Goal: Task Accomplishment & Management: Use online tool/utility

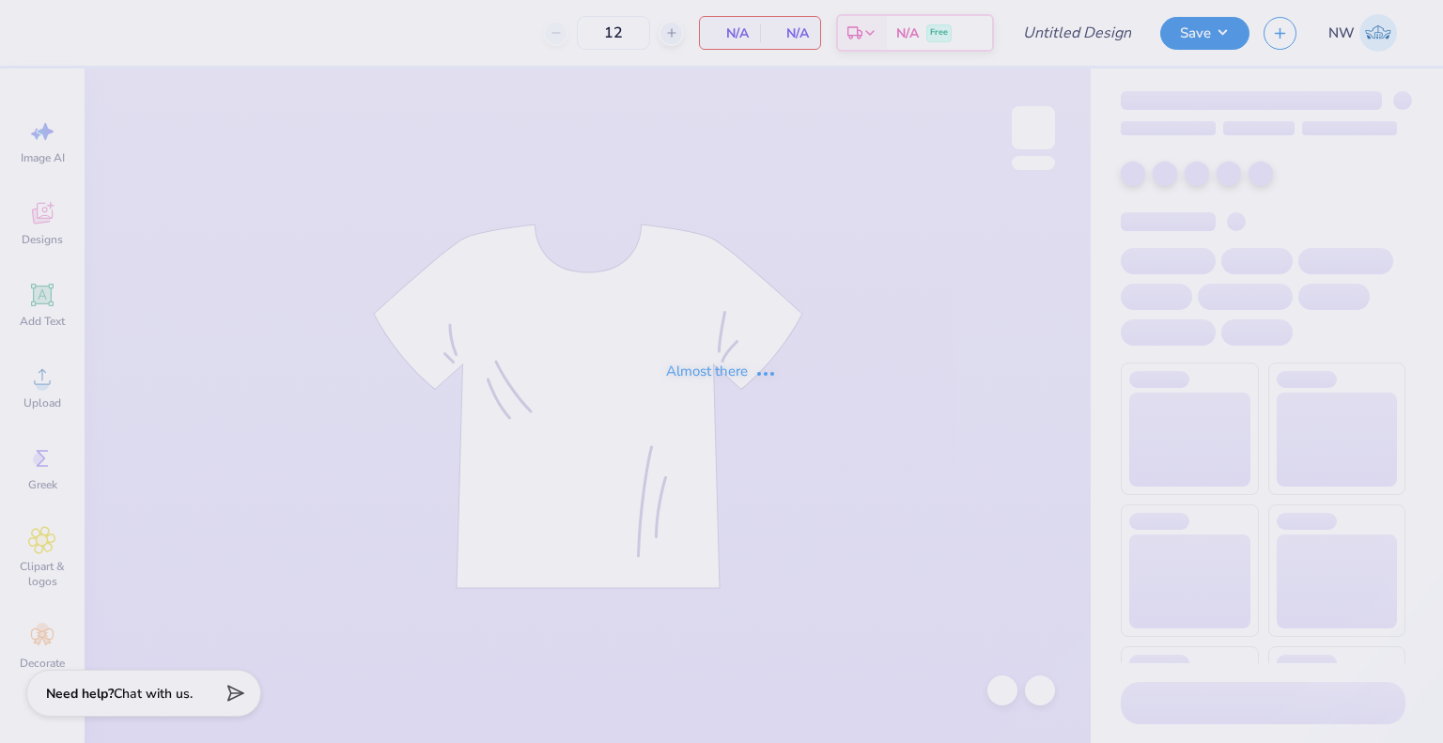
type input "Chi-O Mockneck"
type input "50"
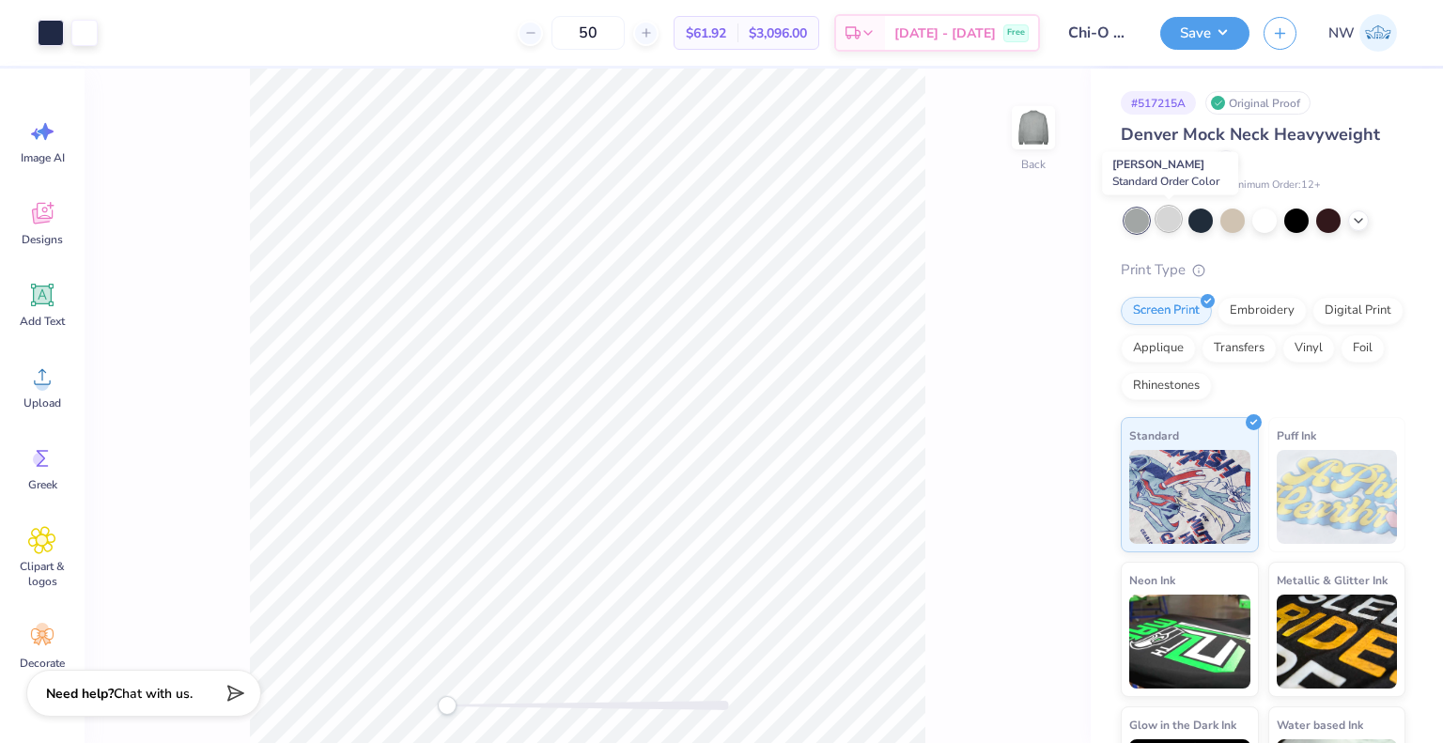
click at [1168, 223] on div at bounding box center [1168, 219] width 24 height 24
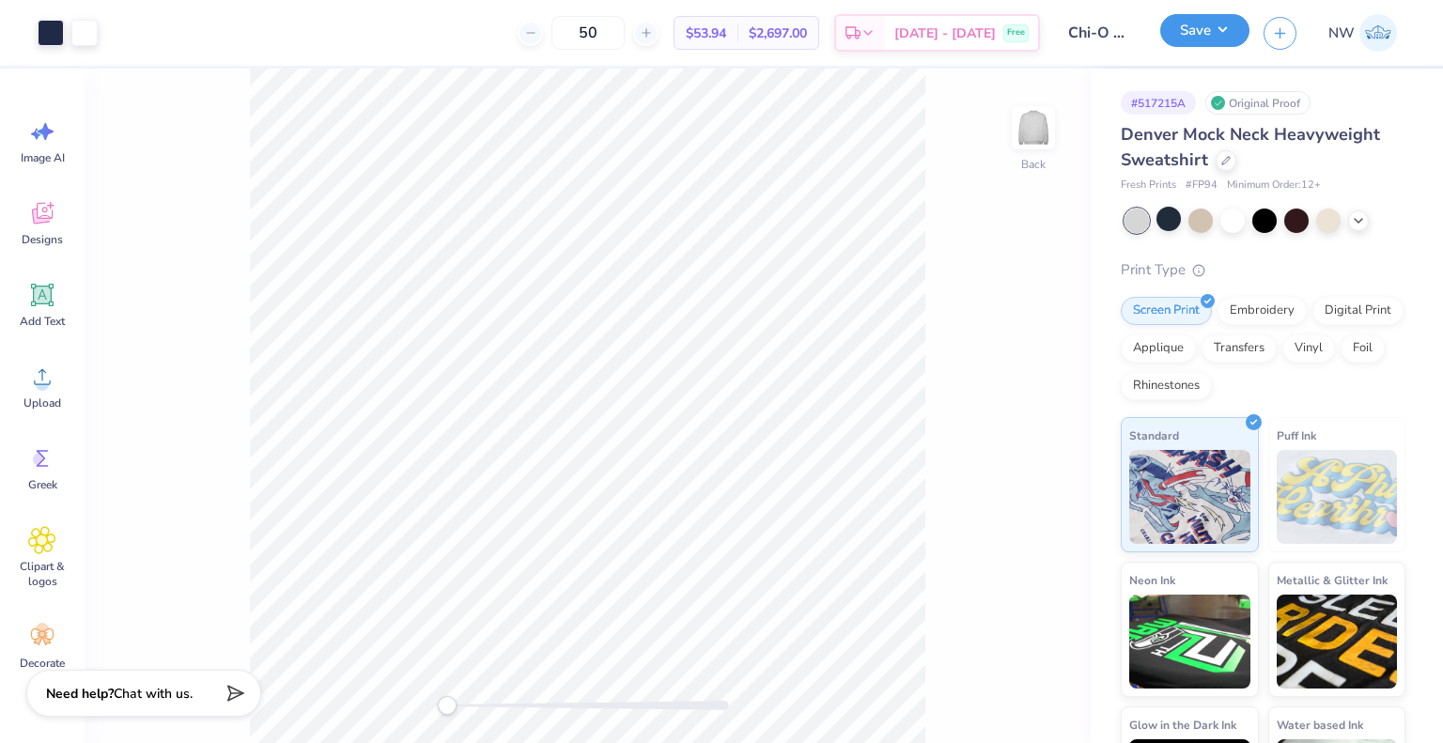
click at [1230, 23] on button "Save" at bounding box center [1204, 30] width 89 height 33
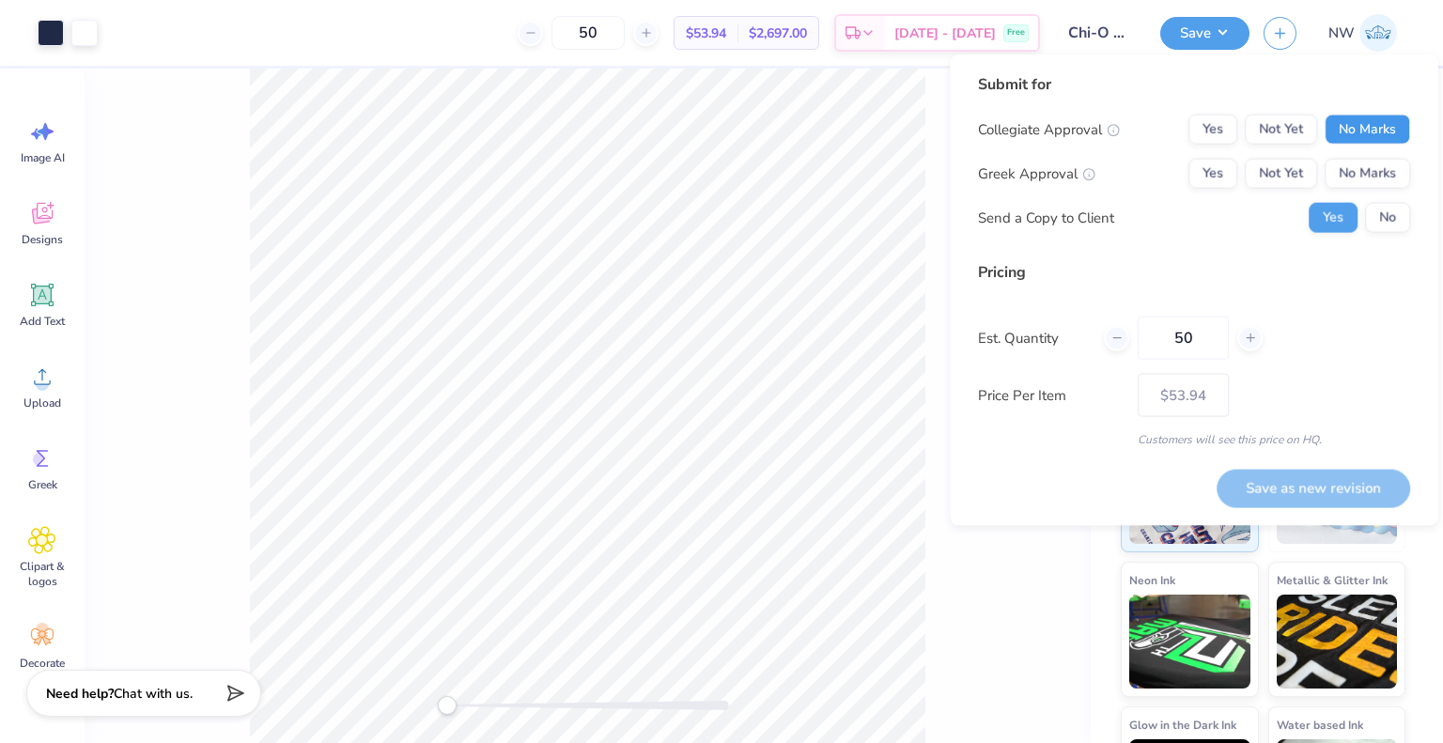
click at [1348, 119] on button "No Marks" at bounding box center [1366, 130] width 85 height 30
click at [1209, 178] on button "Yes" at bounding box center [1212, 174] width 49 height 30
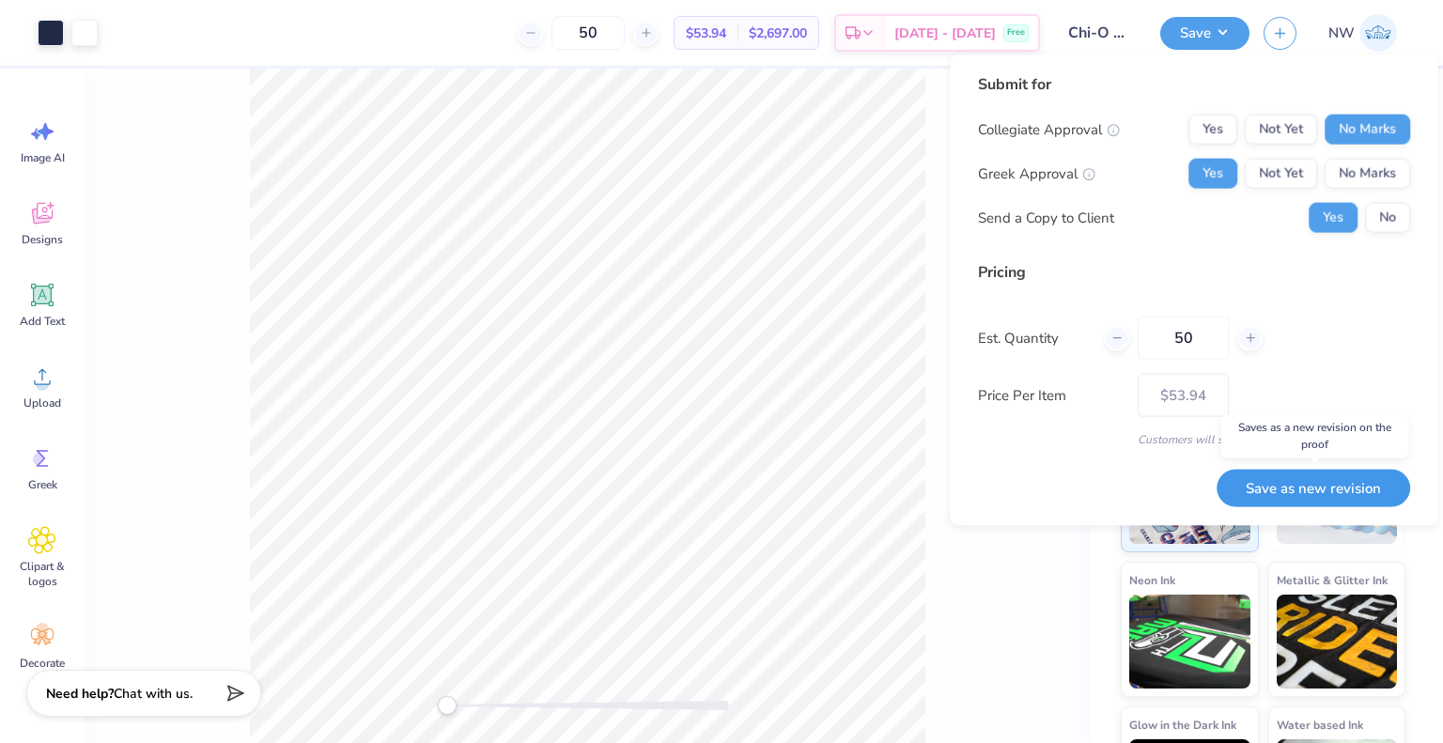
click at [1266, 484] on button "Save as new revision" at bounding box center [1312, 488] width 193 height 38
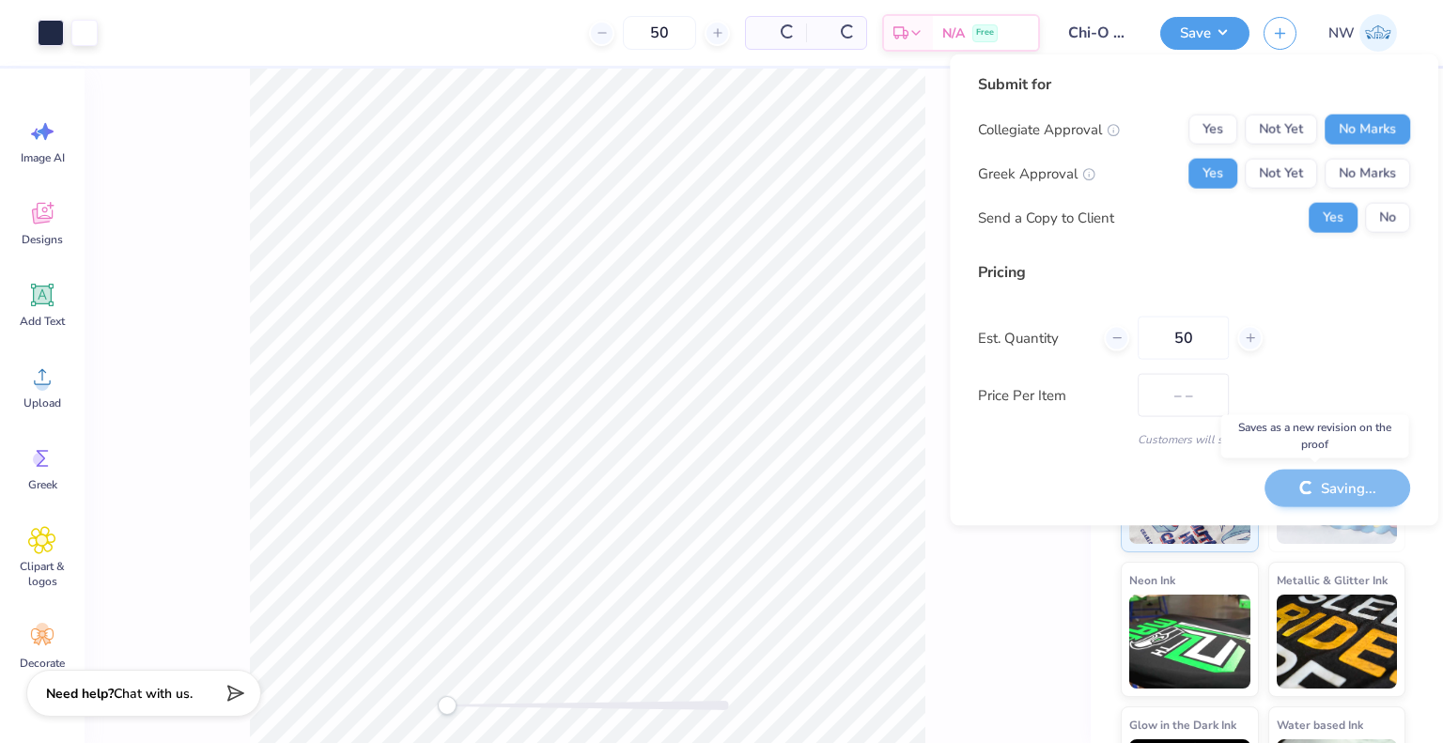
type input "$53.94"
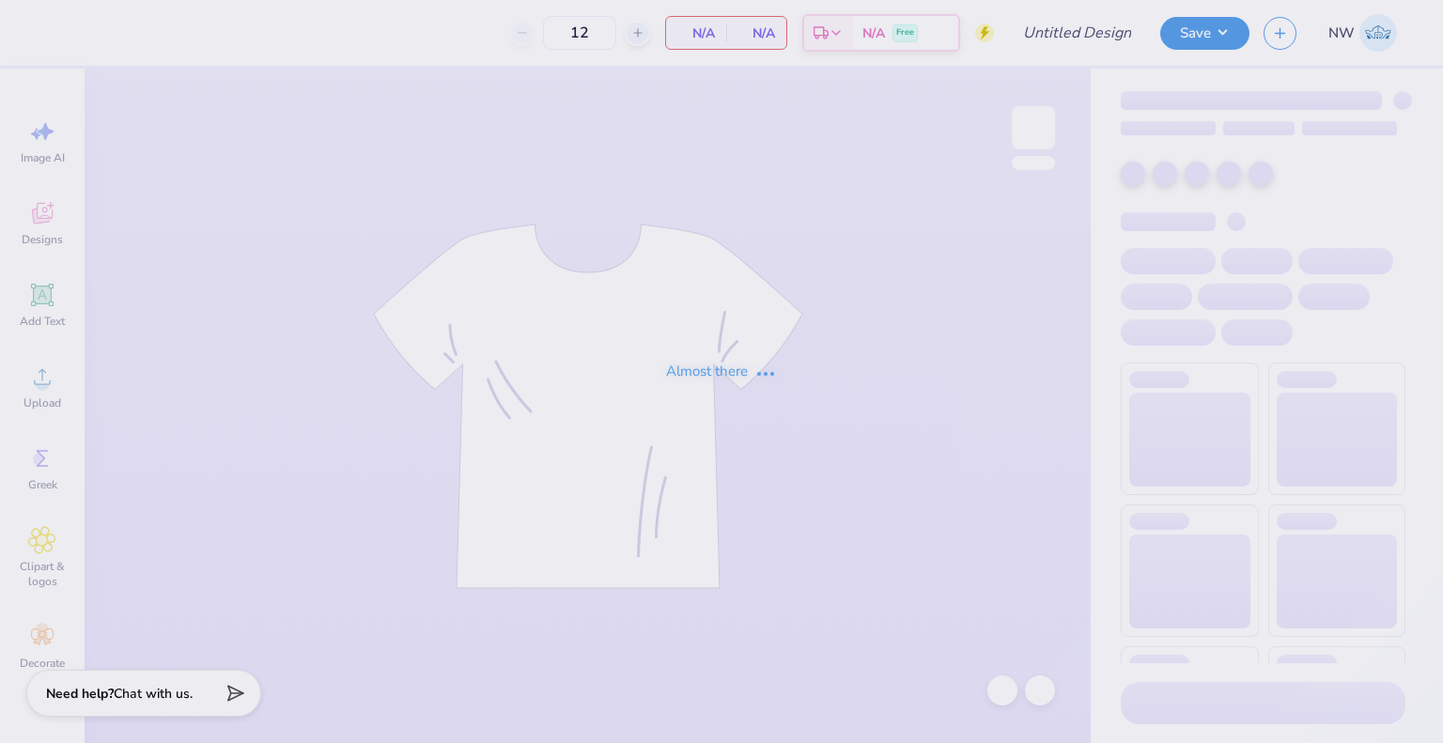
type input "50"
type input "Chi-O Mockneck"
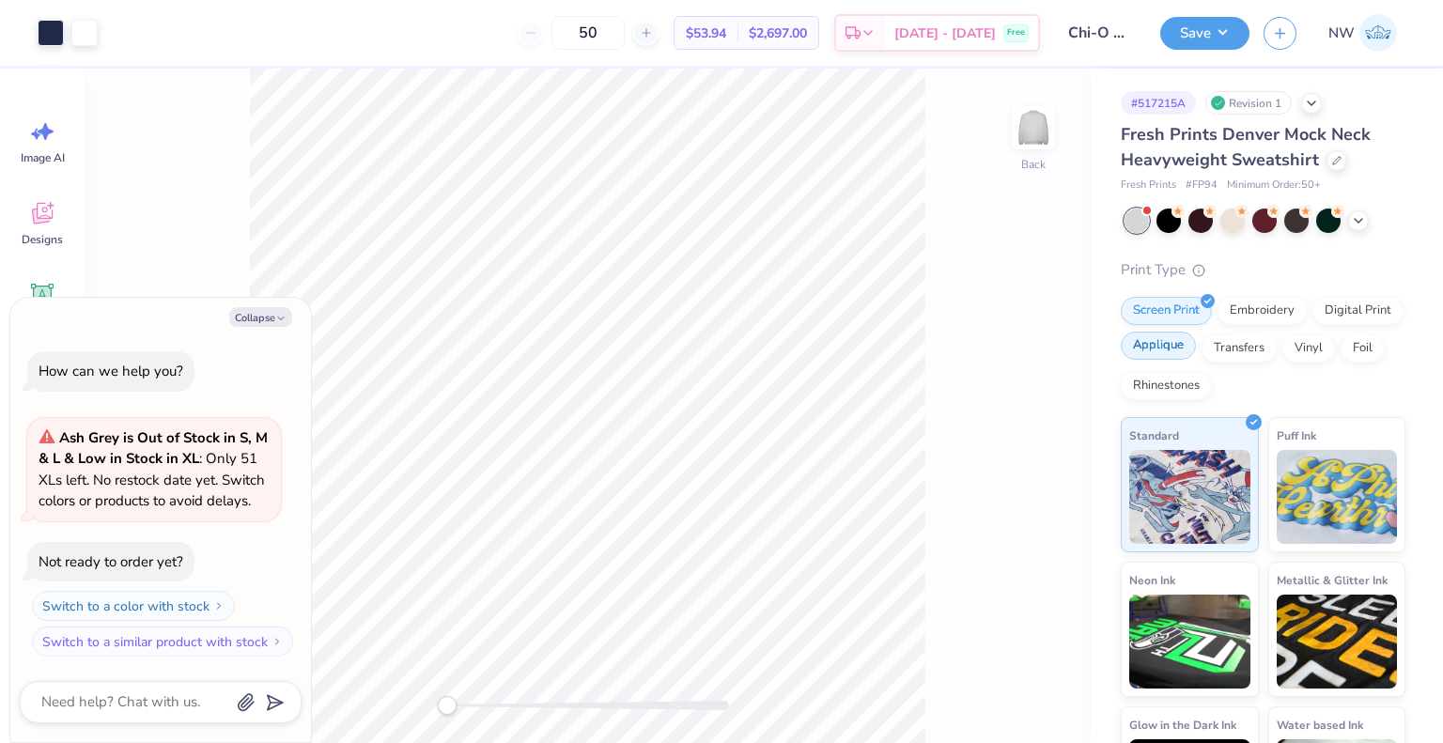
click at [1196, 343] on div "Applique" at bounding box center [1158, 346] width 75 height 28
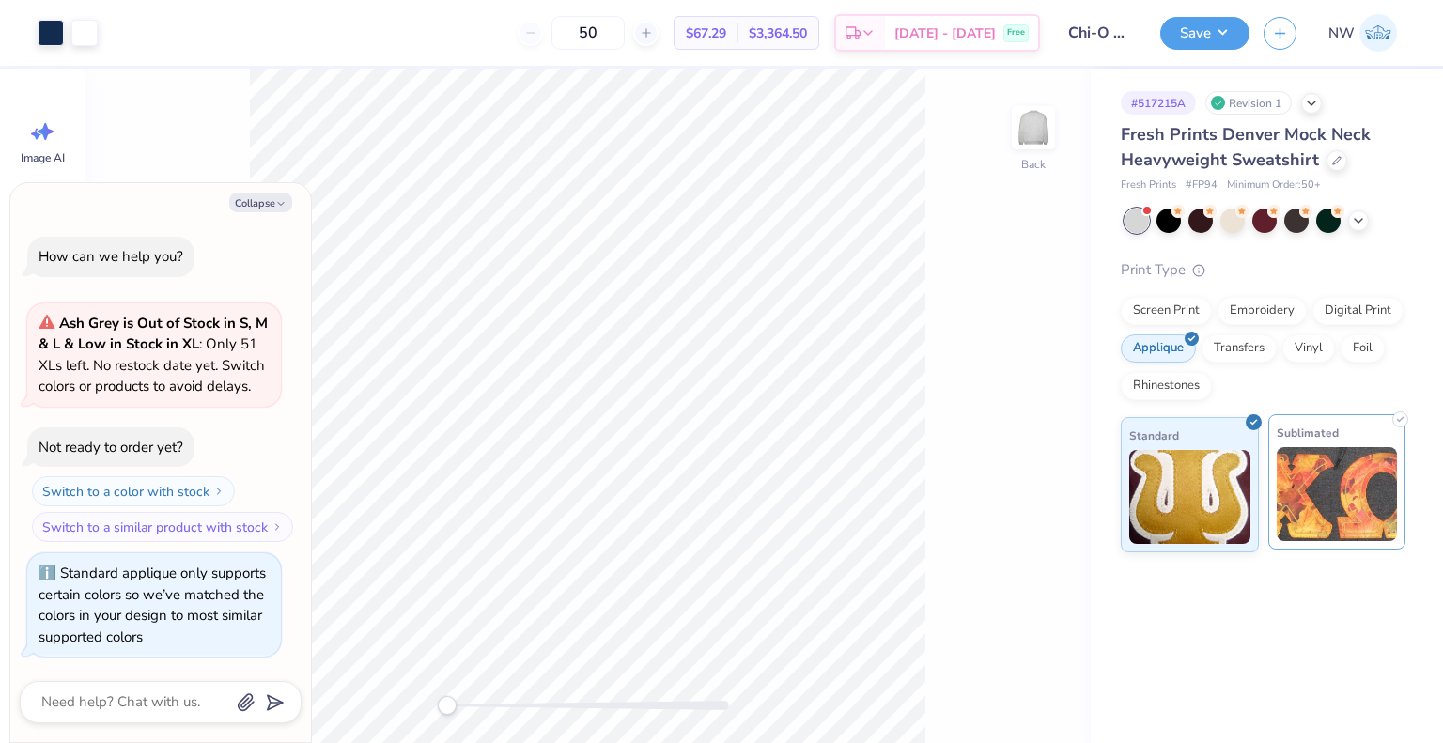
click at [1324, 512] on img at bounding box center [1336, 494] width 121 height 94
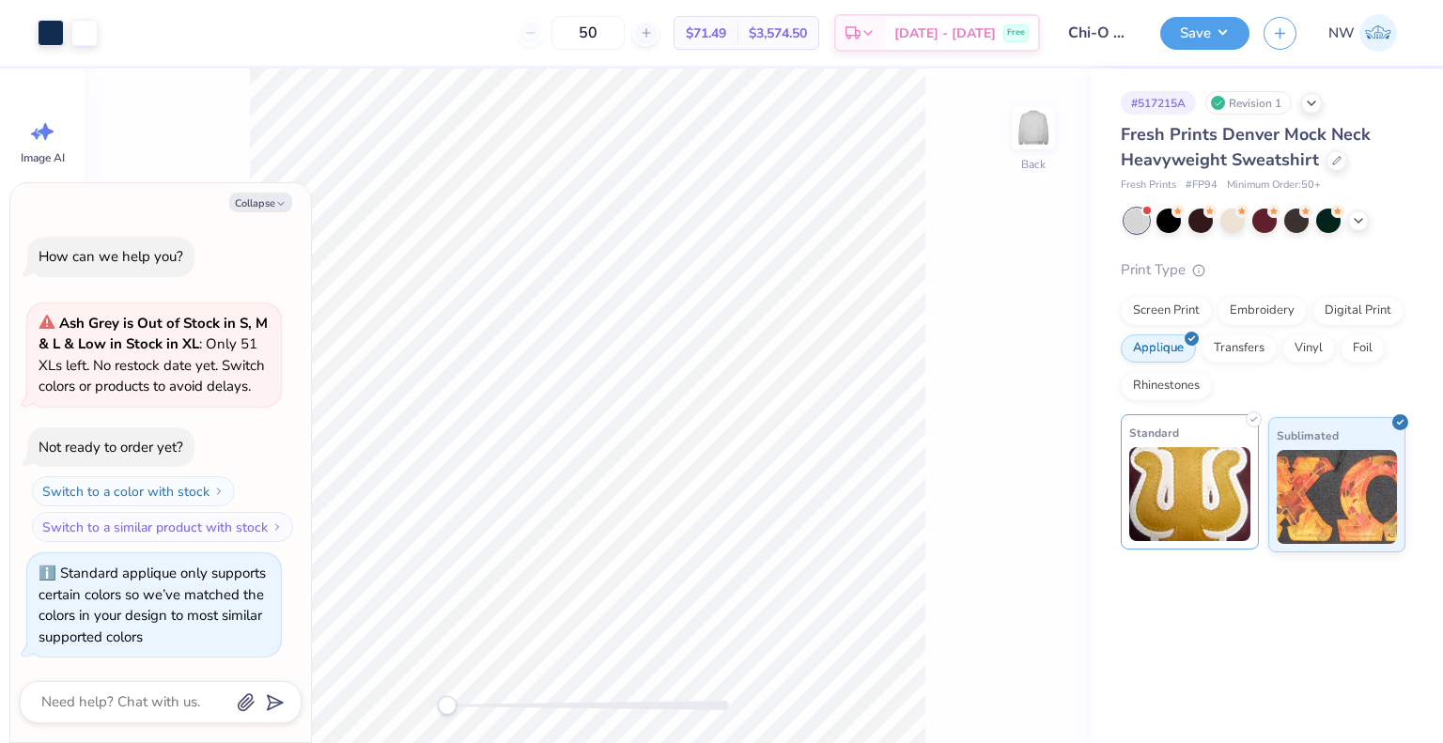
click at [1174, 515] on img at bounding box center [1189, 494] width 121 height 94
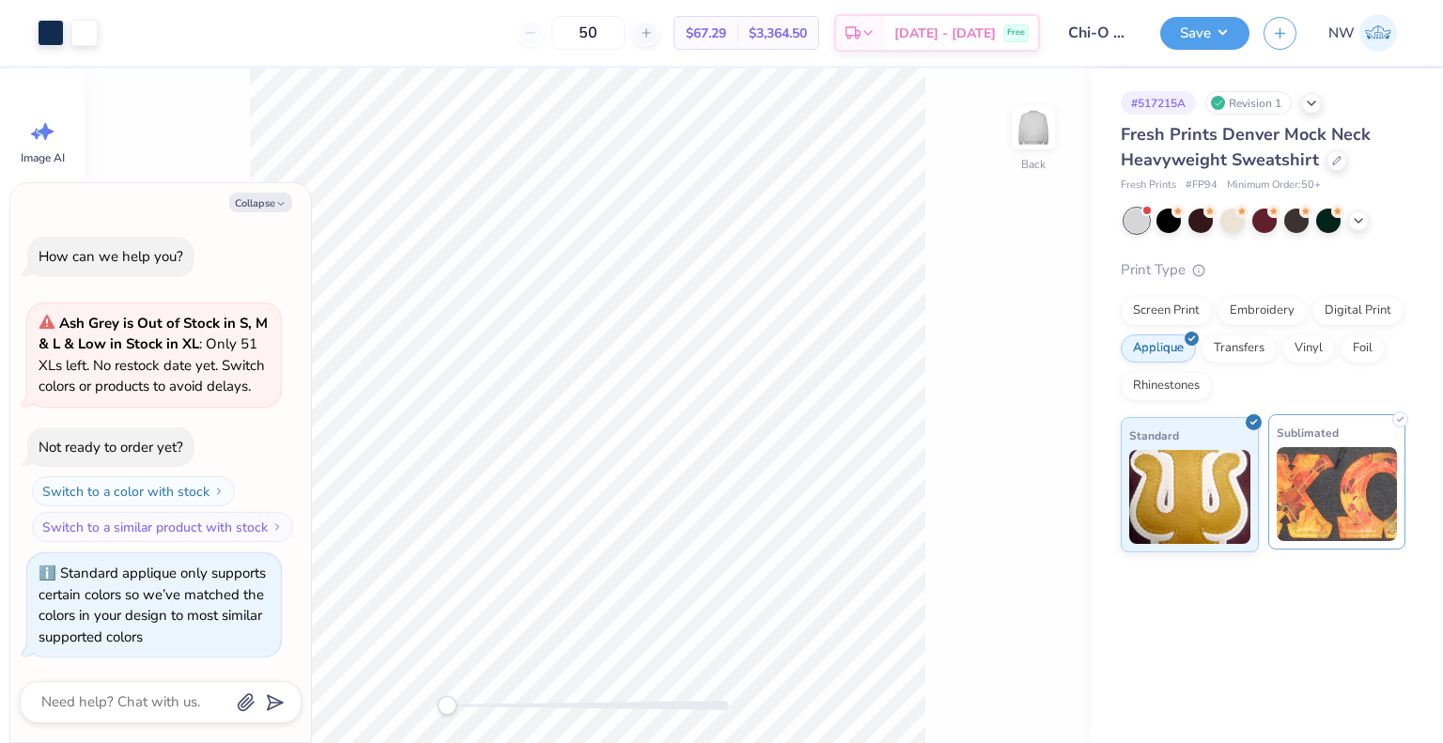
click at [1311, 500] on img at bounding box center [1336, 494] width 121 height 94
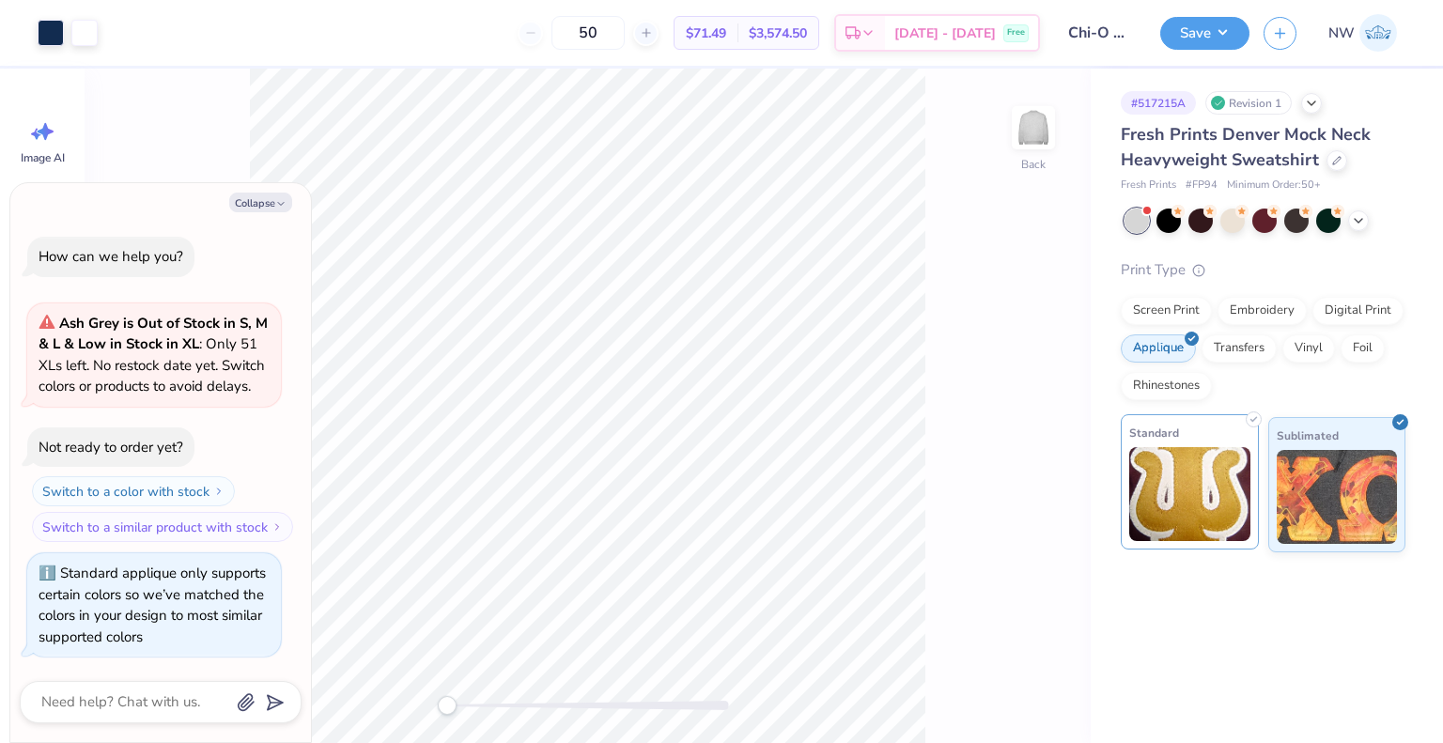
click at [1190, 493] on img at bounding box center [1189, 494] width 121 height 94
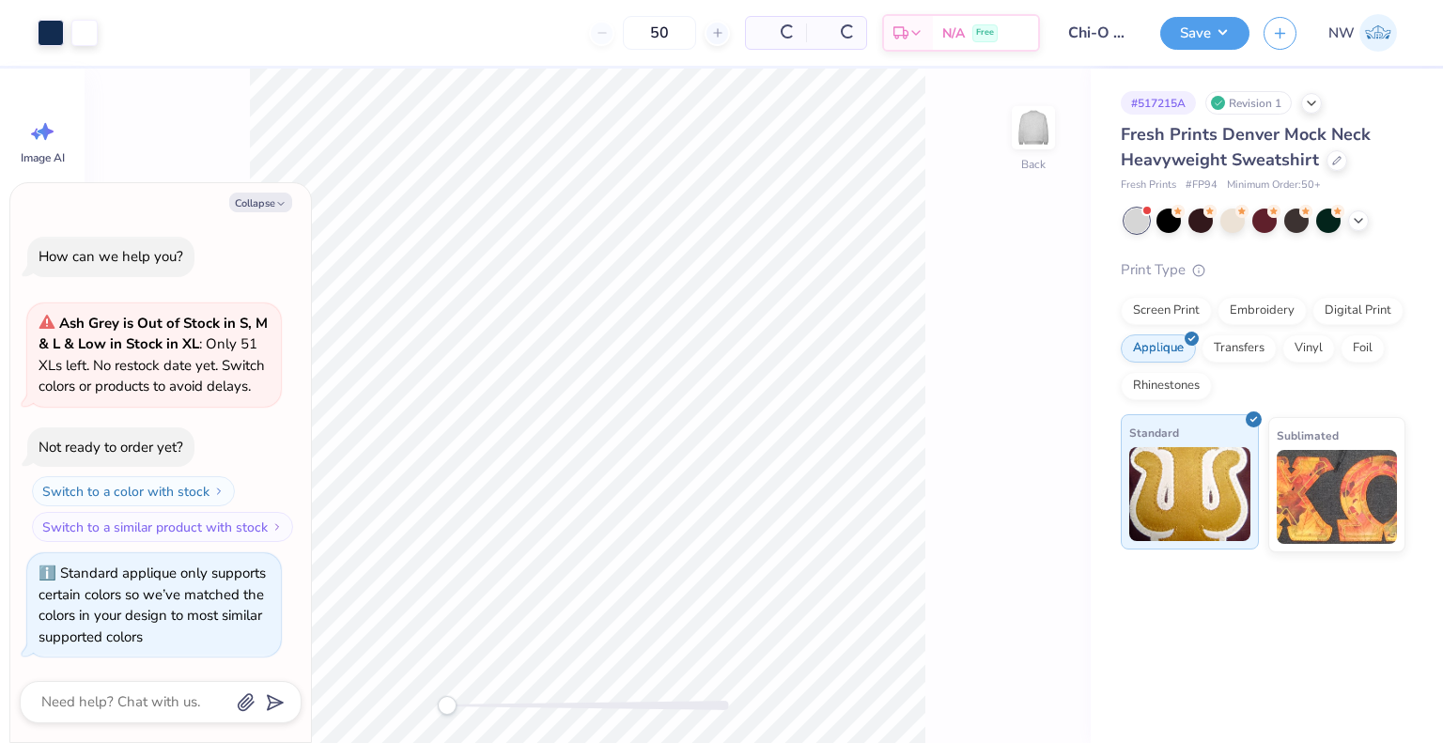
type textarea "x"
